Goal: Task Accomplishment & Management: Use online tool/utility

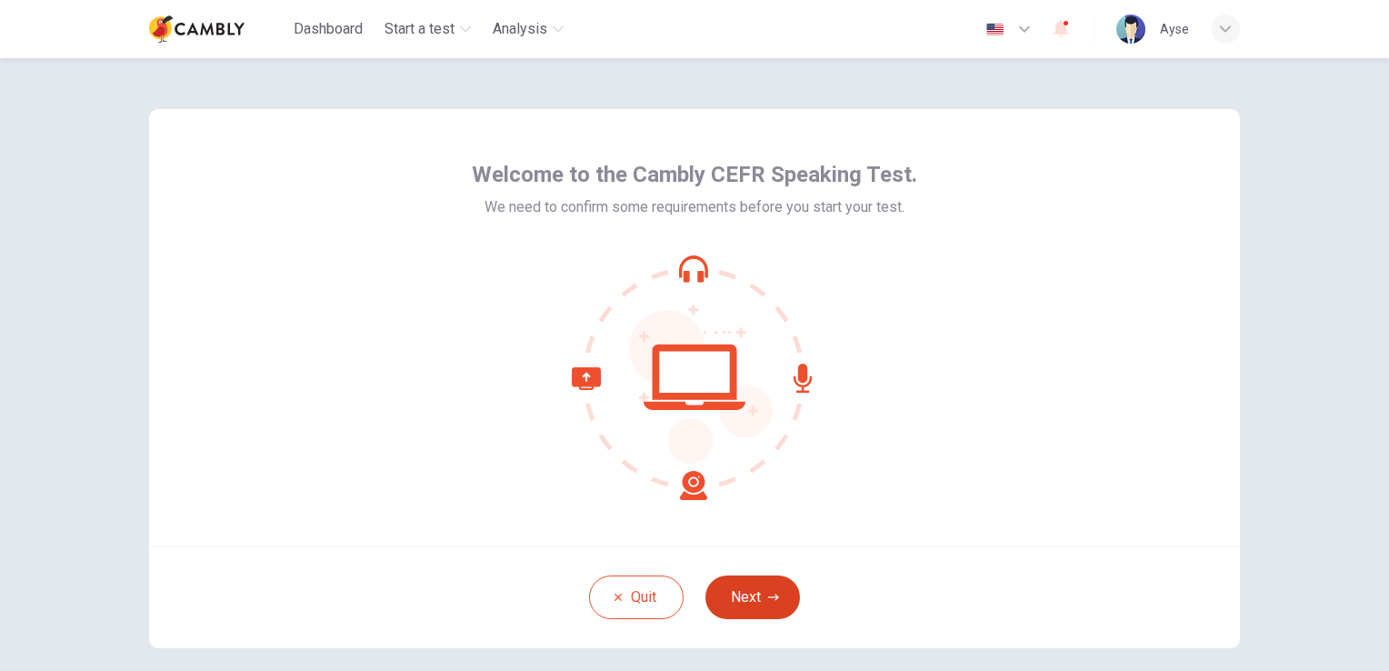
click at [753, 600] on button "Next" at bounding box center [753, 598] width 95 height 44
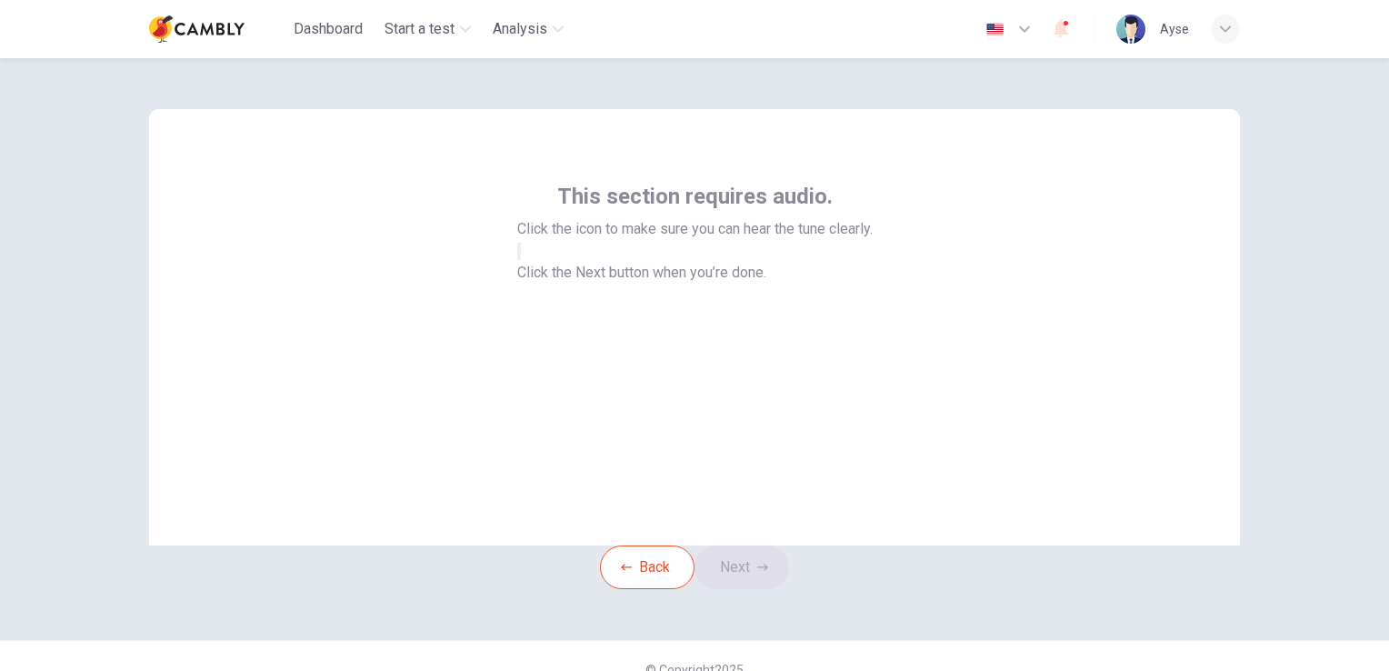
click at [767, 589] on div "Back Next" at bounding box center [694, 568] width 189 height 44
click at [521, 260] on button "button" at bounding box center [519, 251] width 4 height 17
click at [752, 589] on button "Next" at bounding box center [742, 568] width 95 height 44
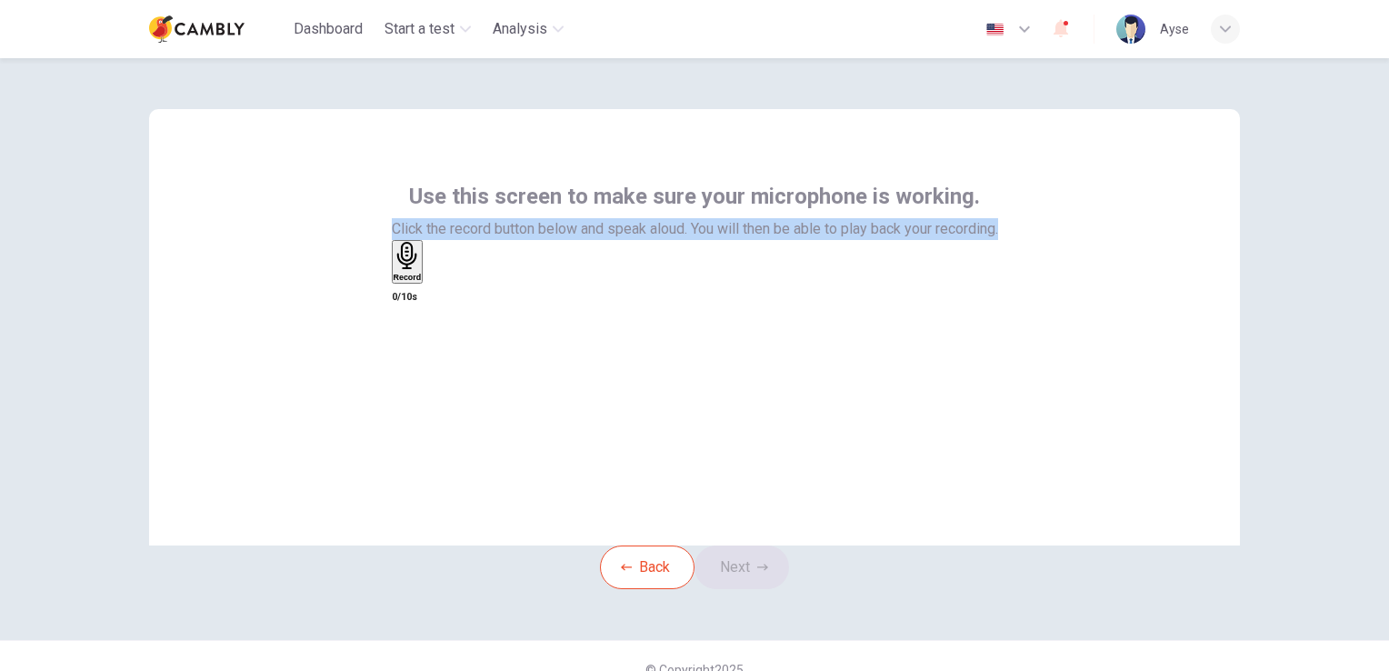
drag, startPoint x: 376, startPoint y: 229, endPoint x: 1030, endPoint y: 235, distance: 654.7
click at [1030, 235] on div "Use this screen to make sure your microphone is working. Click the record butto…" at bounding box center [694, 327] width 1091 height 436
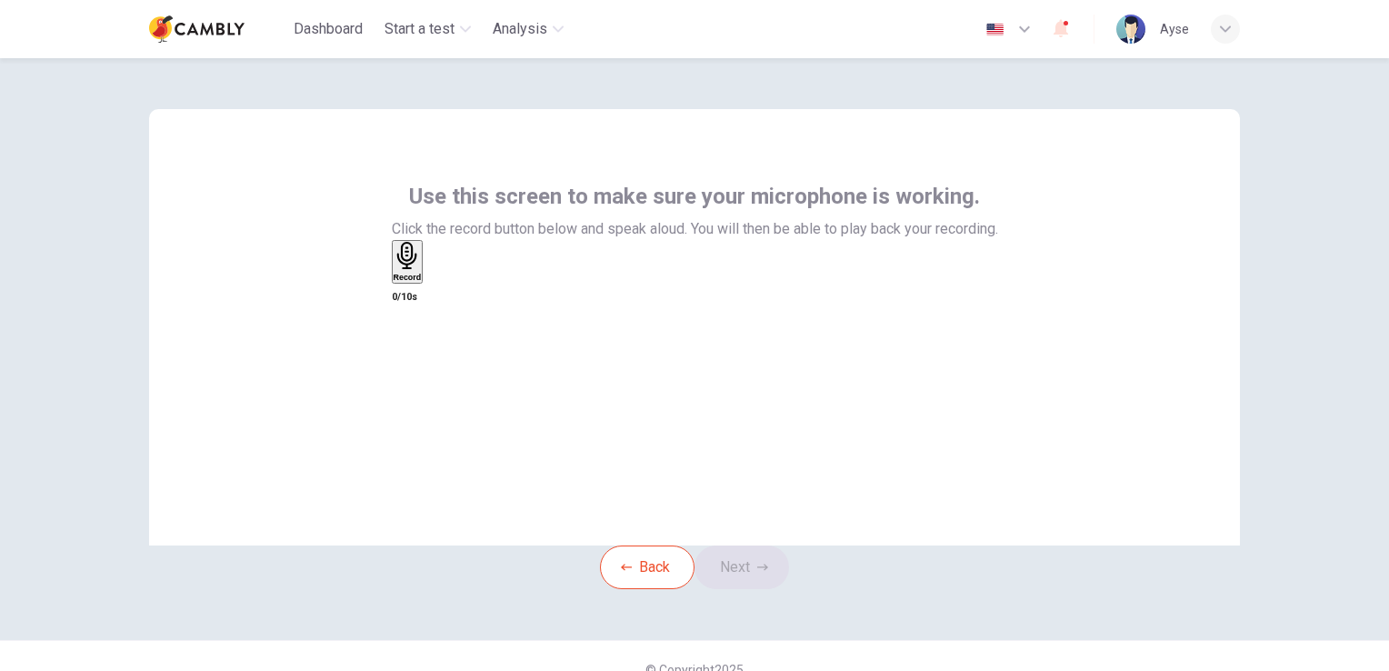
click at [490, 162] on div "Use this screen to make sure your microphone is working. Click the record butto…" at bounding box center [694, 327] width 1091 height 436
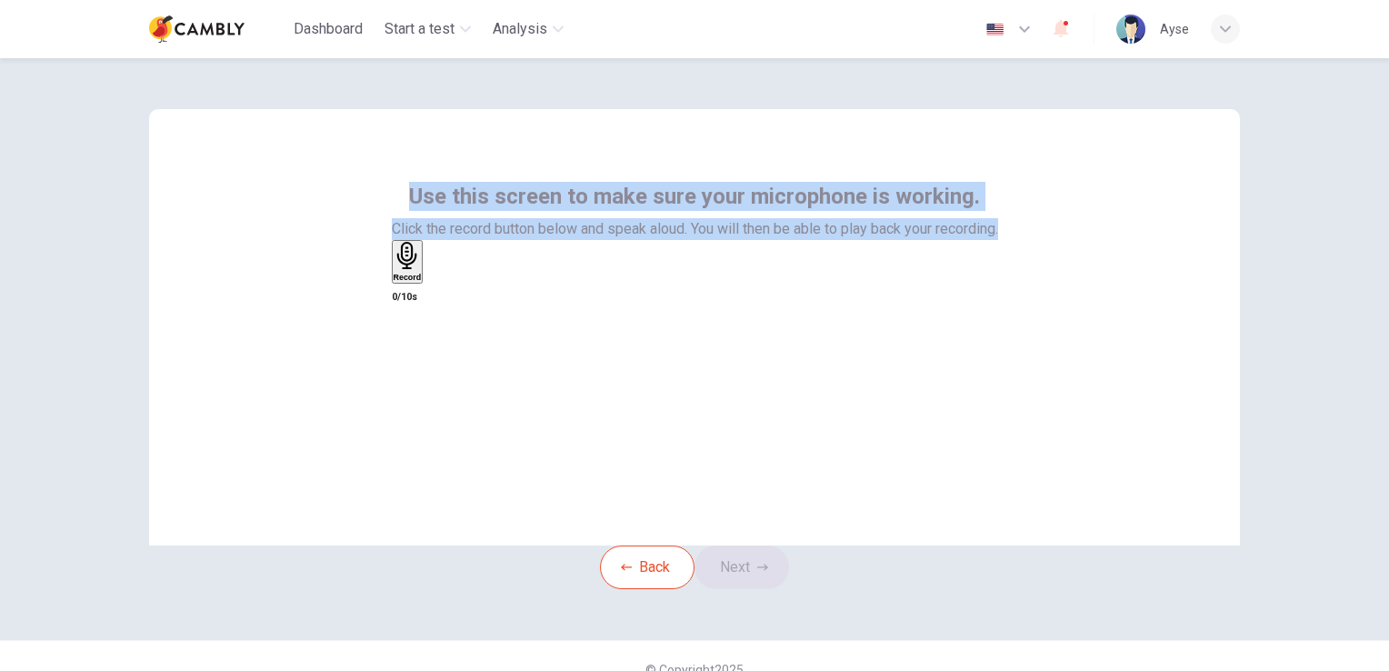
drag, startPoint x: 407, startPoint y: 199, endPoint x: 1007, endPoint y: 221, distance: 600.5
click at [1007, 221] on div "Use this screen to make sure your microphone is working. Click the record butto…" at bounding box center [694, 327] width 1091 height 436
copy div "Use this screen to make sure your microphone is working. Click the record butto…"
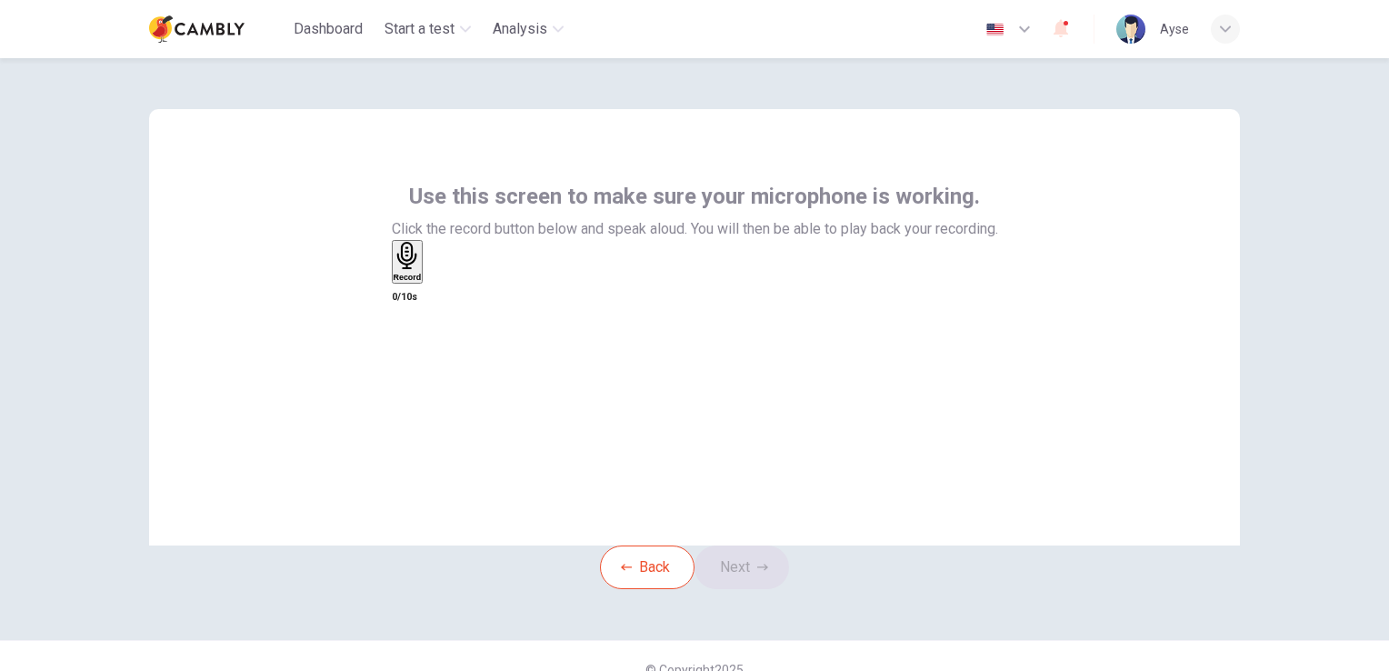
click at [918, 308] on div "Record 0/10s" at bounding box center [695, 274] width 606 height 68
click at [416, 270] on icon "button" at bounding box center [406, 256] width 20 height 28
click at [753, 589] on button "Next" at bounding box center [742, 568] width 95 height 44
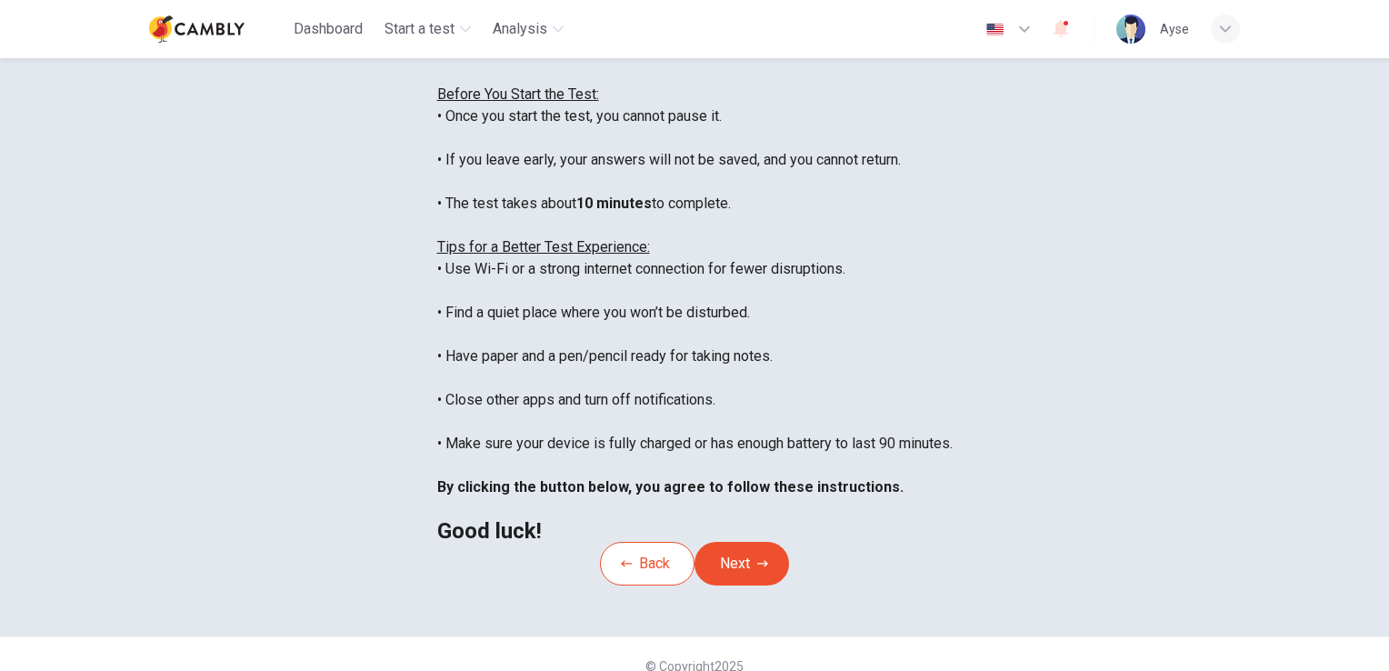
scroll to position [182, 0]
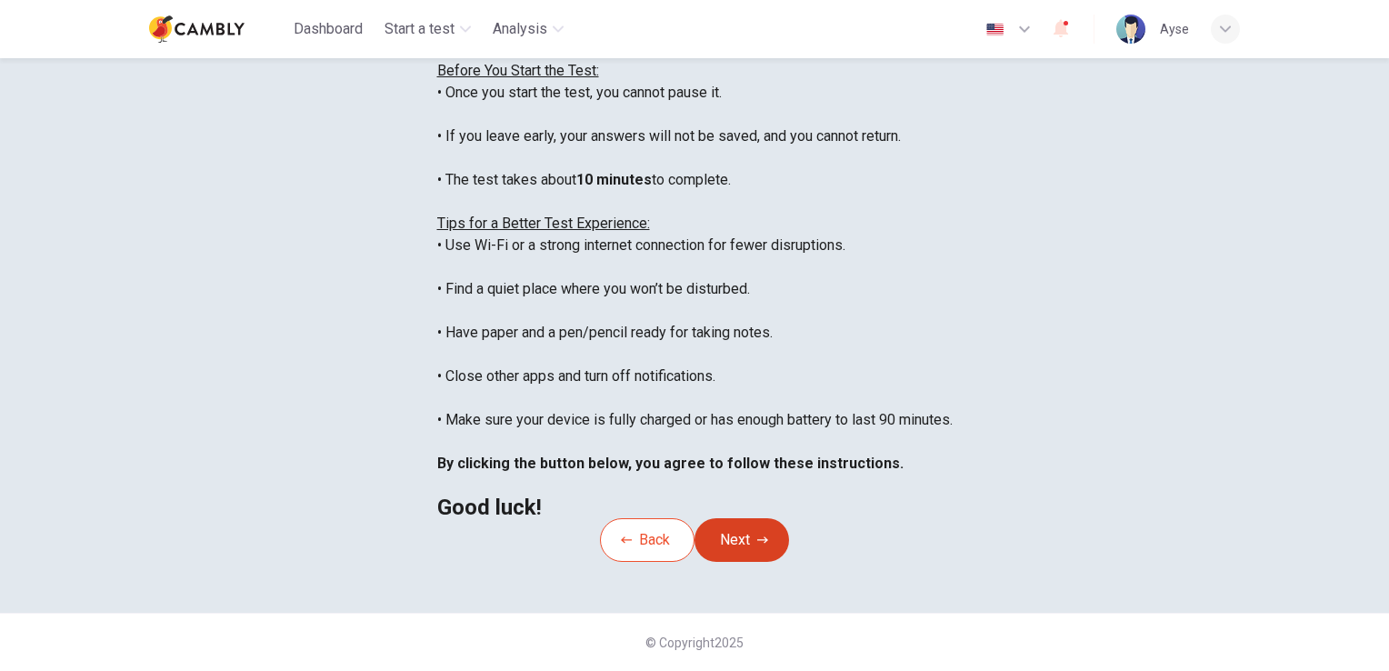
click at [752, 518] on button "Next" at bounding box center [742, 540] width 95 height 44
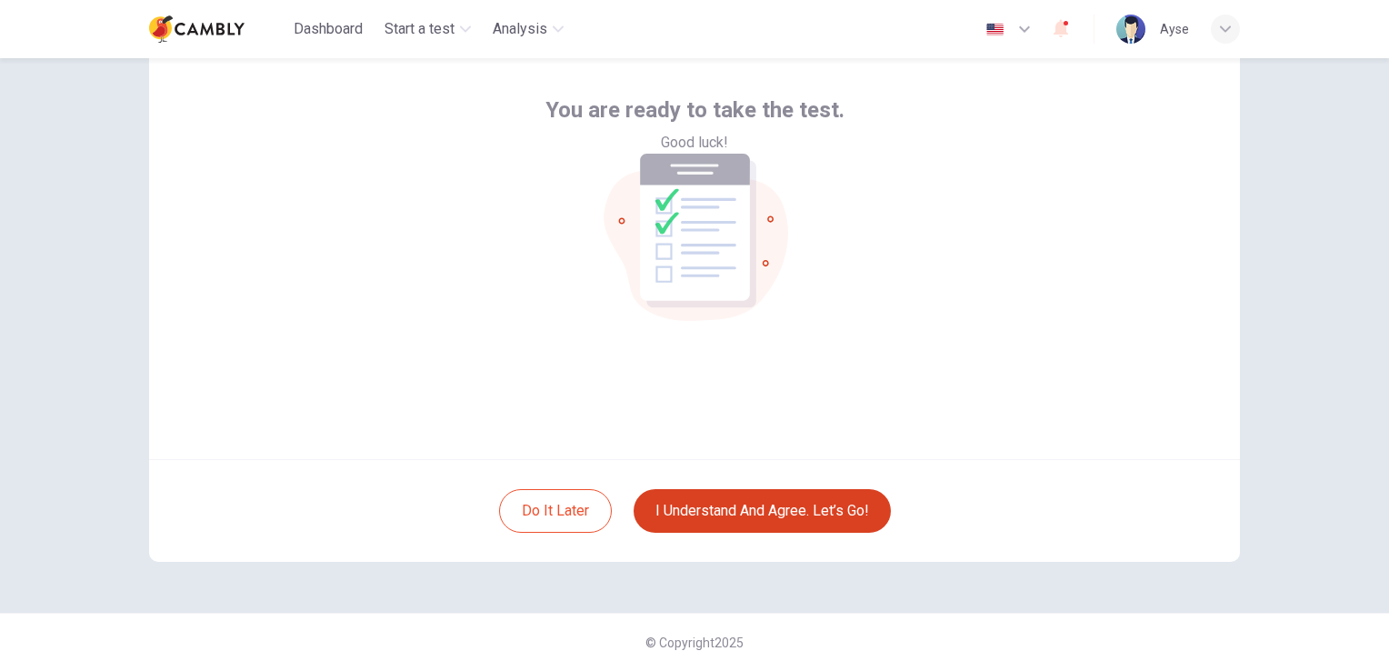
scroll to position [85, 0]
click at [738, 509] on button "I understand and agree. Let’s go!" at bounding box center [762, 512] width 257 height 44
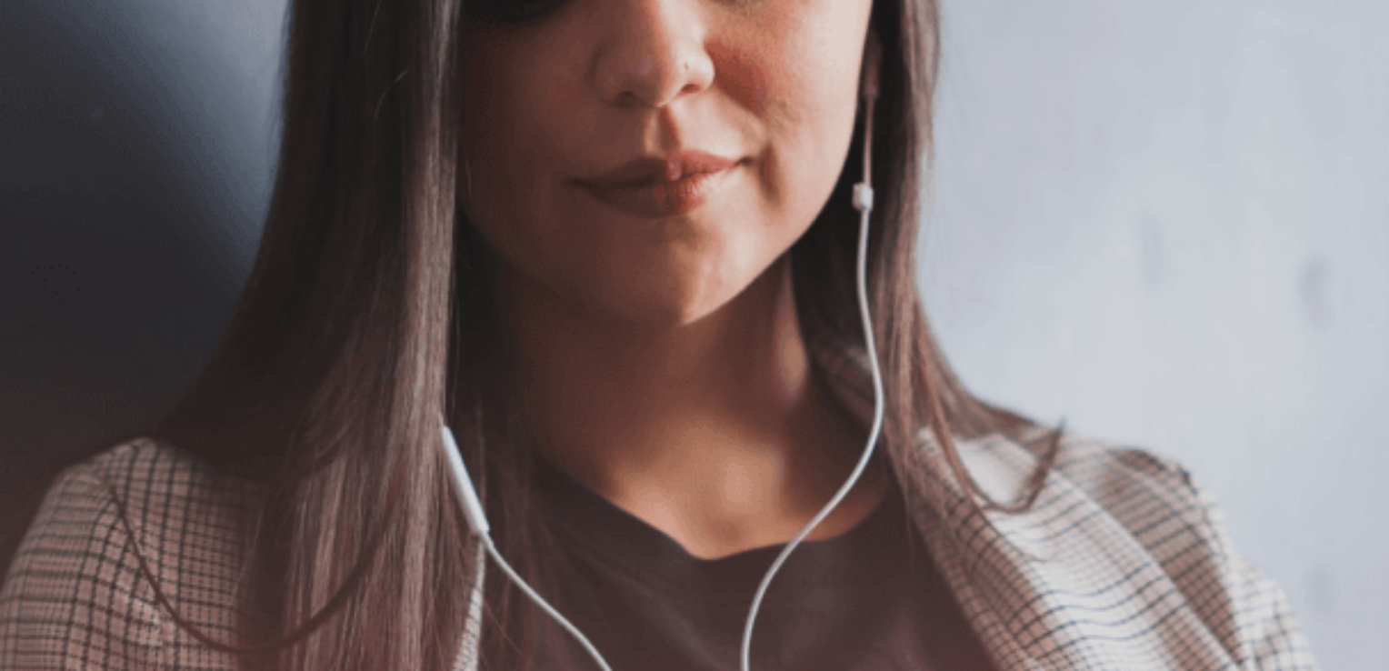
click at [52, 94] on button "Continue" at bounding box center [26, 128] width 52 height 68
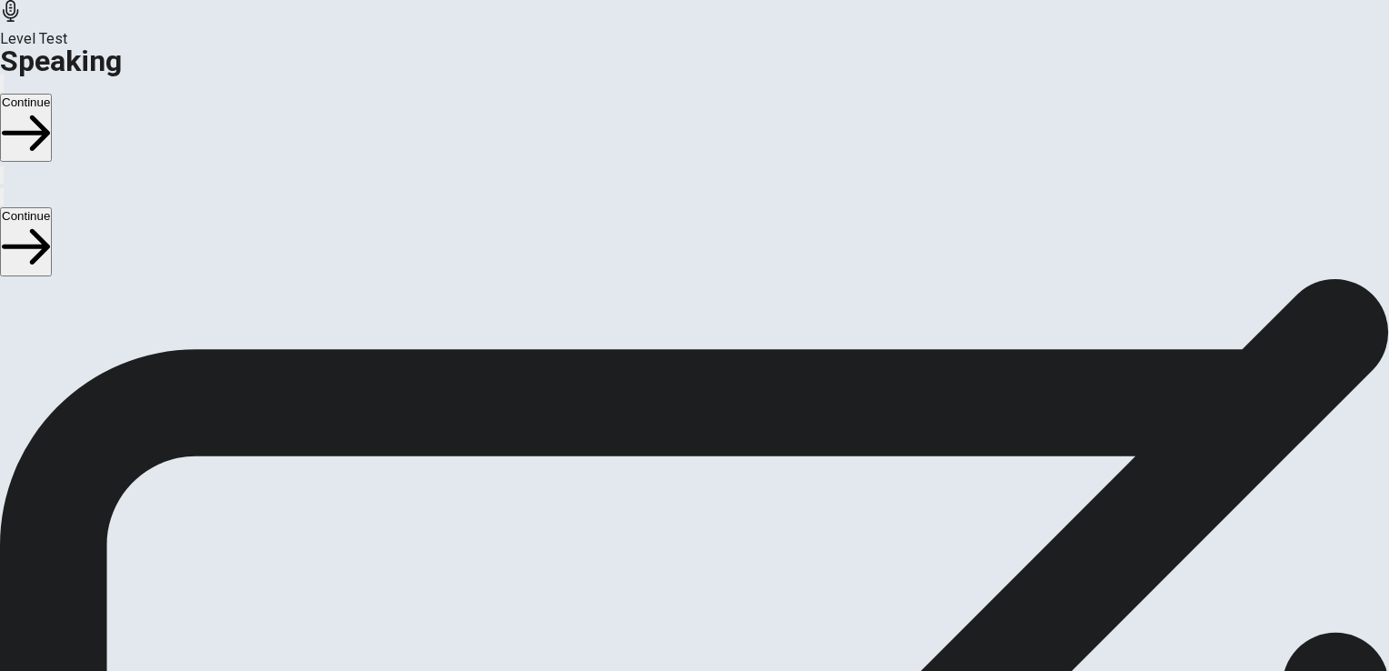
scroll to position [182, 0]
click at [727, 407] on div "Stop Recording" at bounding box center [695, 522] width 65 height 231
click at [673, 474] on icon "Play Audio" at bounding box center [673, 474] width 0 height 0
click at [984, 480] on div "00:00:03" at bounding box center [694, 397] width 1389 height 165
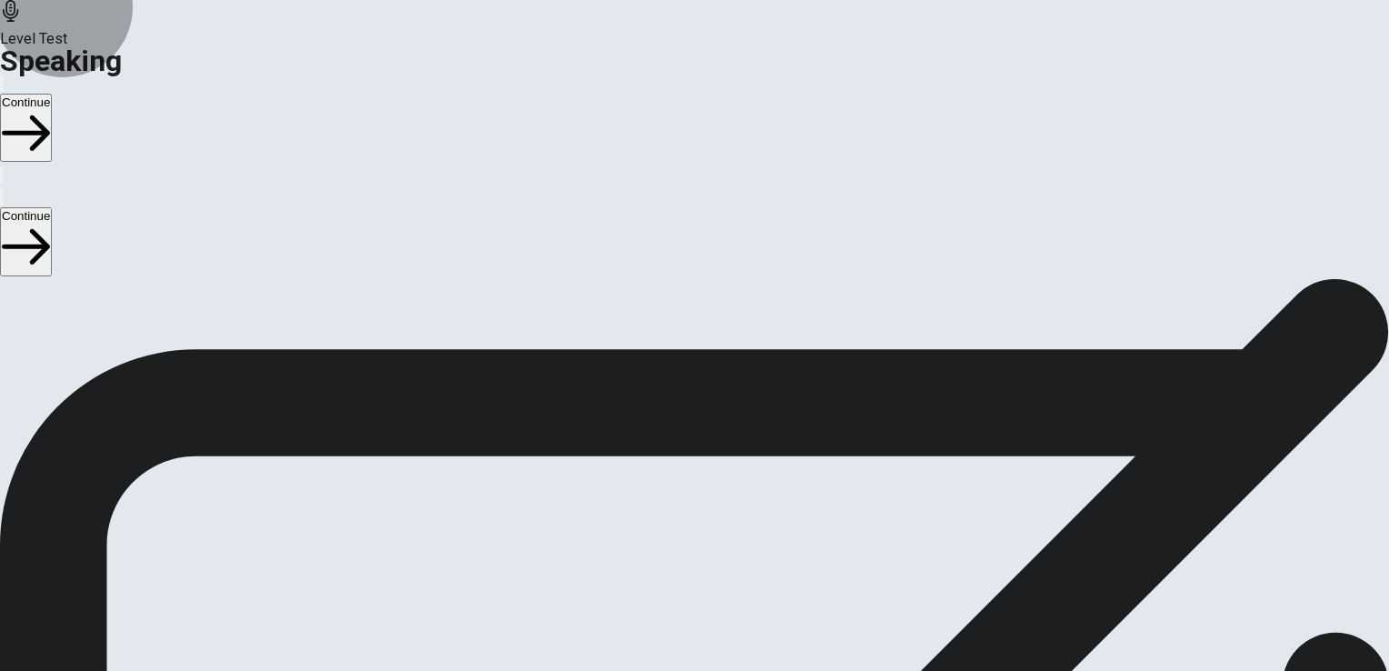
click at [52, 94] on button "Continue" at bounding box center [26, 128] width 52 height 68
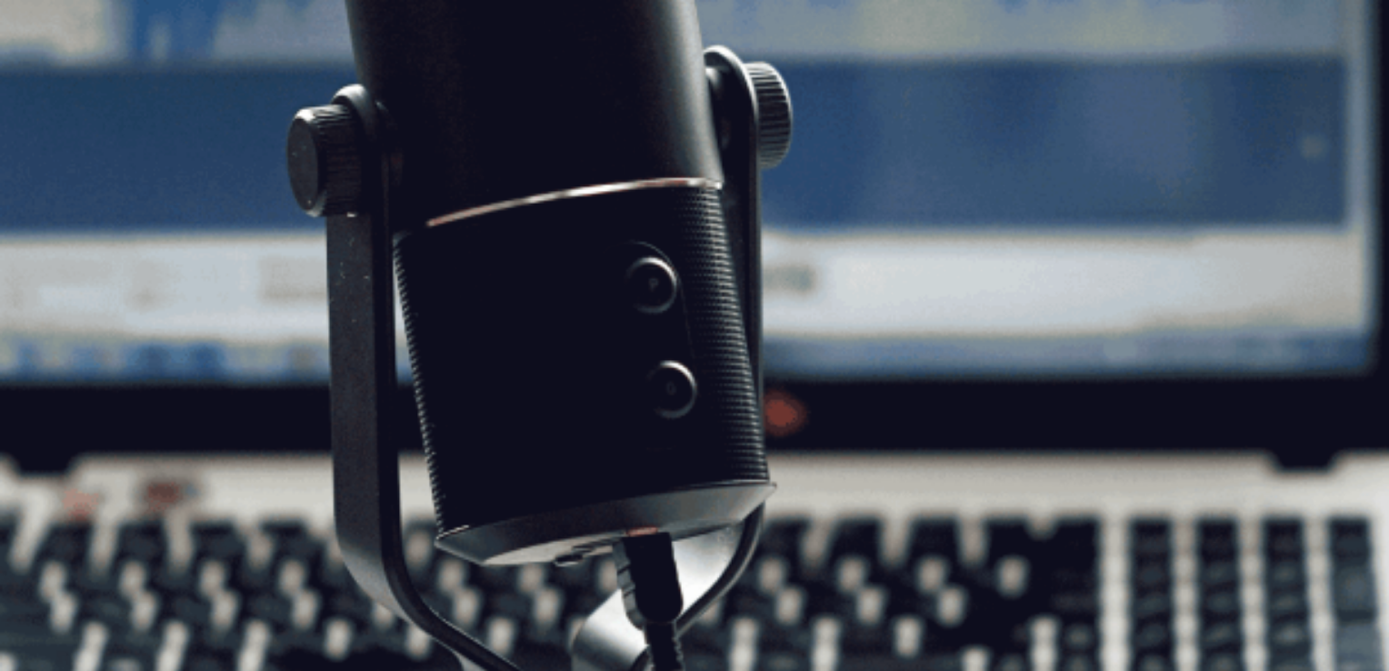
click at [52, 94] on button "Continue" at bounding box center [26, 128] width 52 height 68
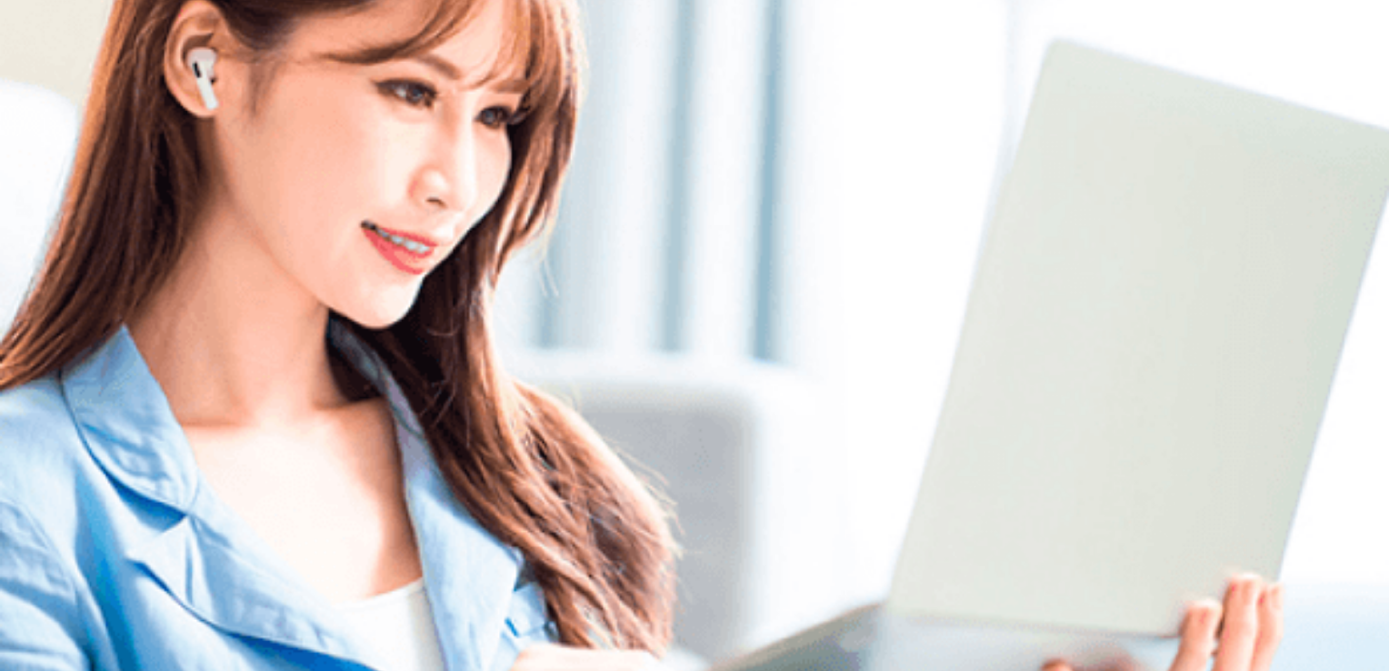
scroll to position [125, 0]
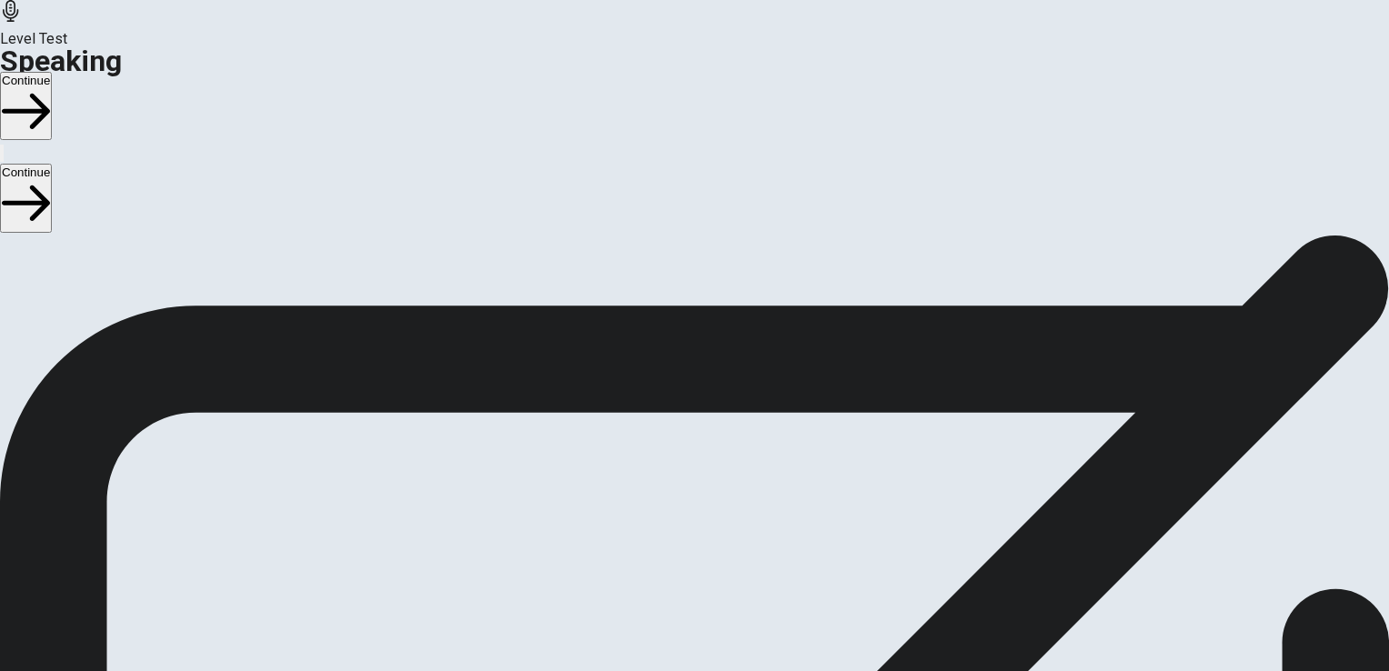
scroll to position [0, 0]
click at [52, 72] on button "Continue" at bounding box center [26, 106] width 52 height 68
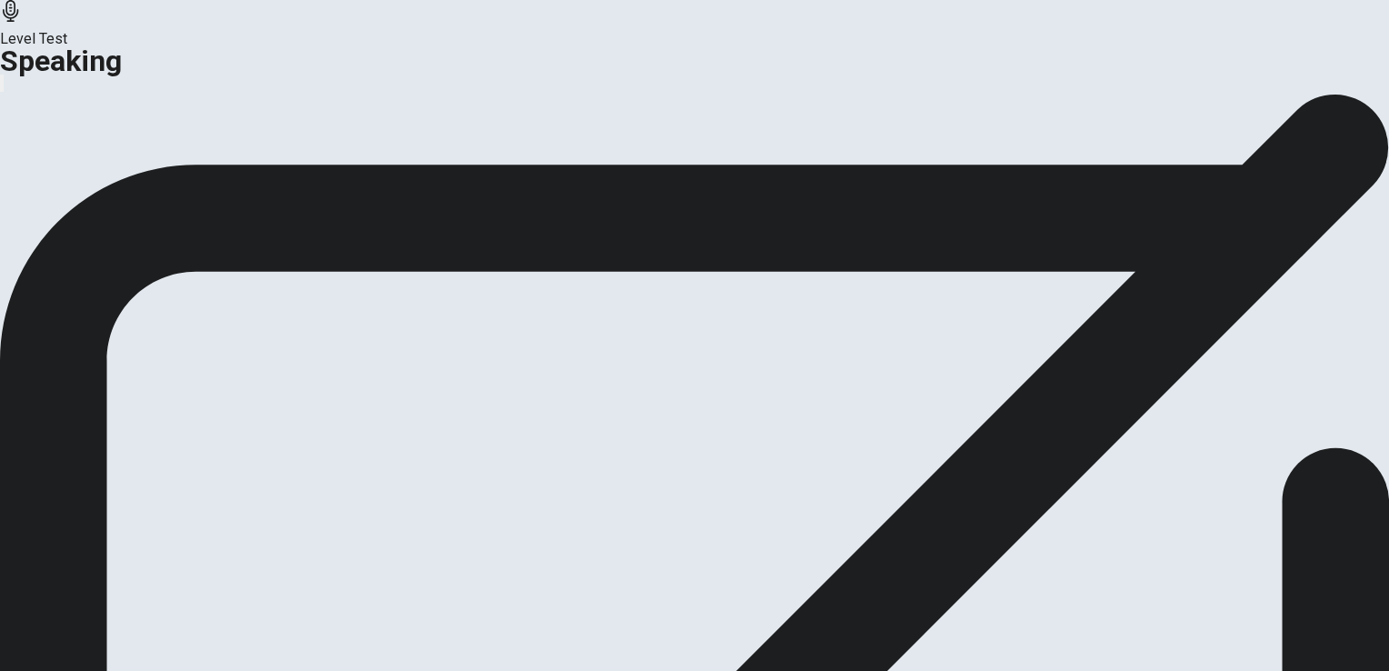
click at [145, 227] on button "Continue" at bounding box center [108, 215] width 74 height 25
